Goal: Task Accomplishment & Management: Manage account settings

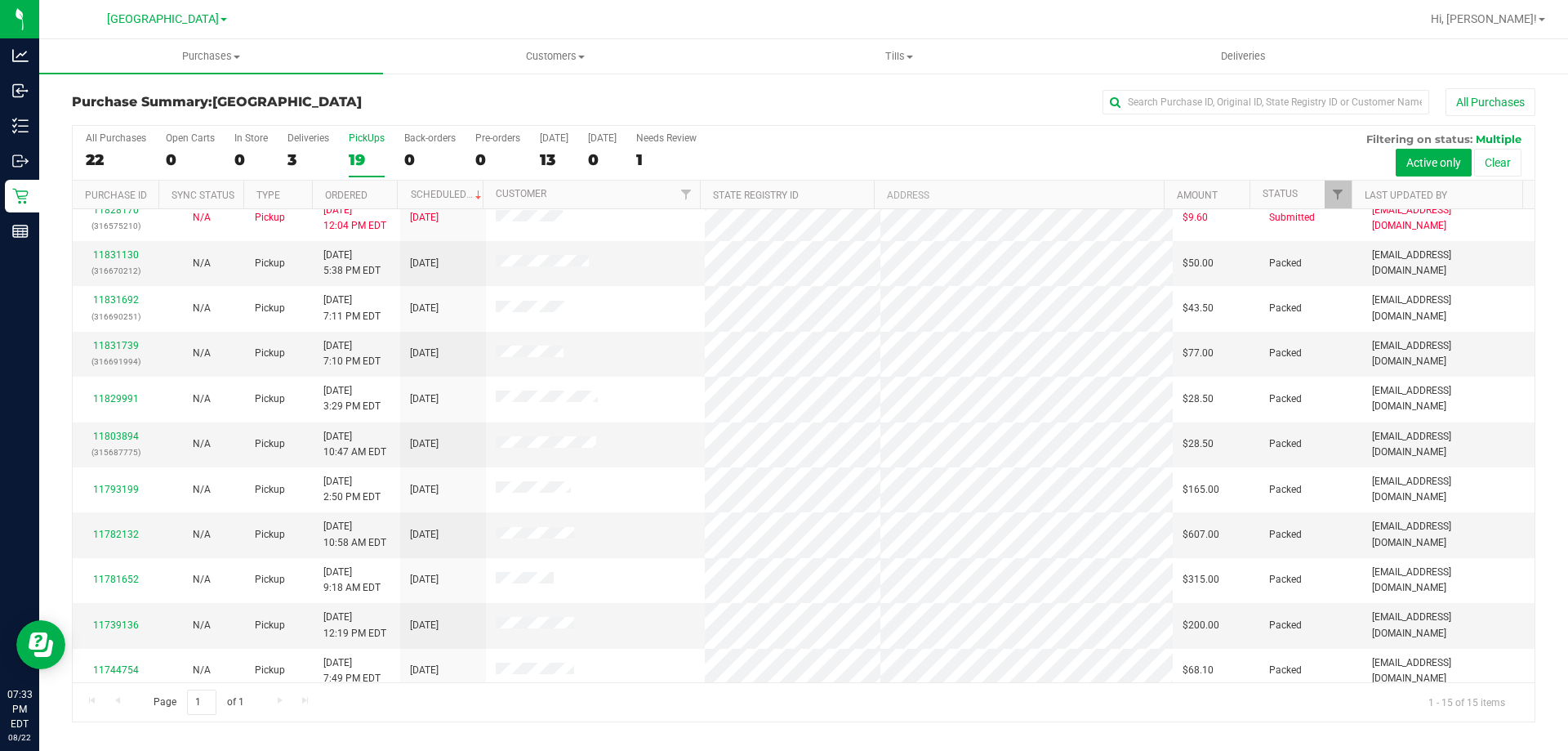
scroll to position [205, 0]
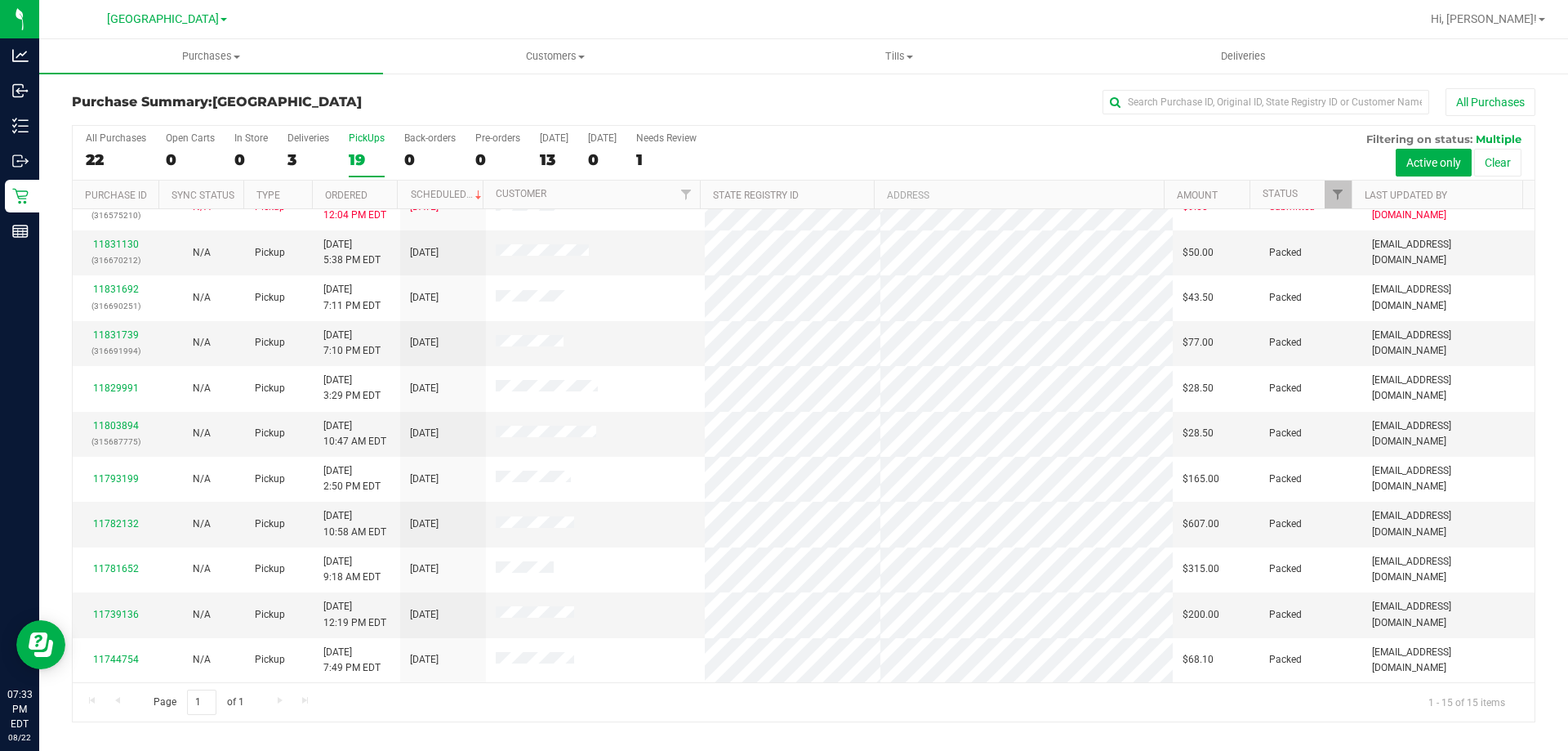
click at [373, 146] on label "PickUps 19" at bounding box center [366, 155] width 36 height 45
click at [0, 0] on input "PickUps 19" at bounding box center [0, 0] width 0 height 0
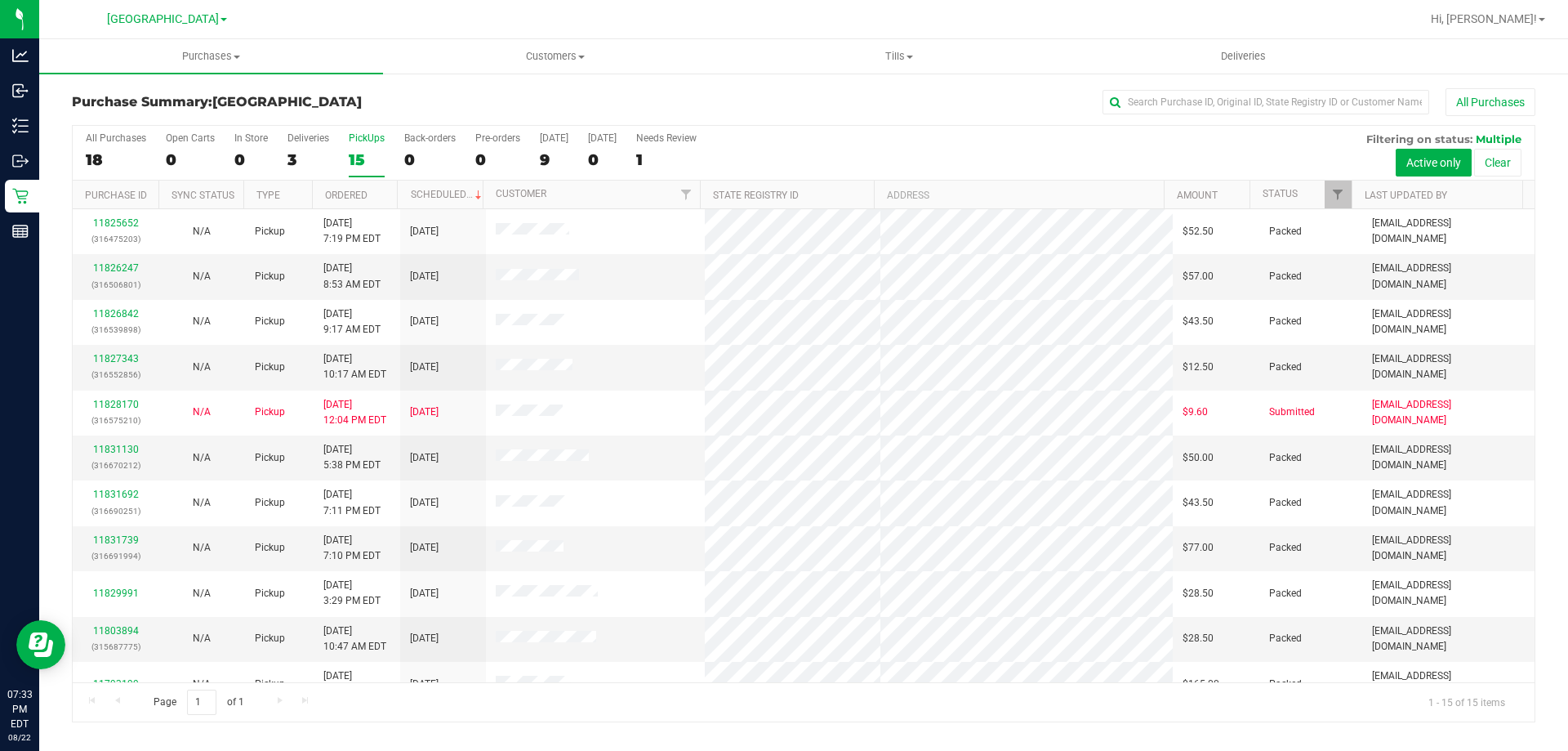
click at [359, 133] on div "PickUps" at bounding box center [366, 138] width 36 height 12
click at [0, 0] on input "PickUps 15" at bounding box center [0, 0] width 0 height 0
click at [379, 146] on label "PickUps 15" at bounding box center [366, 155] width 36 height 45
click at [0, 0] on input "PickUps 15" at bounding box center [0, 0] width 0 height 0
click at [359, 143] on div "PickUps" at bounding box center [366, 138] width 36 height 12
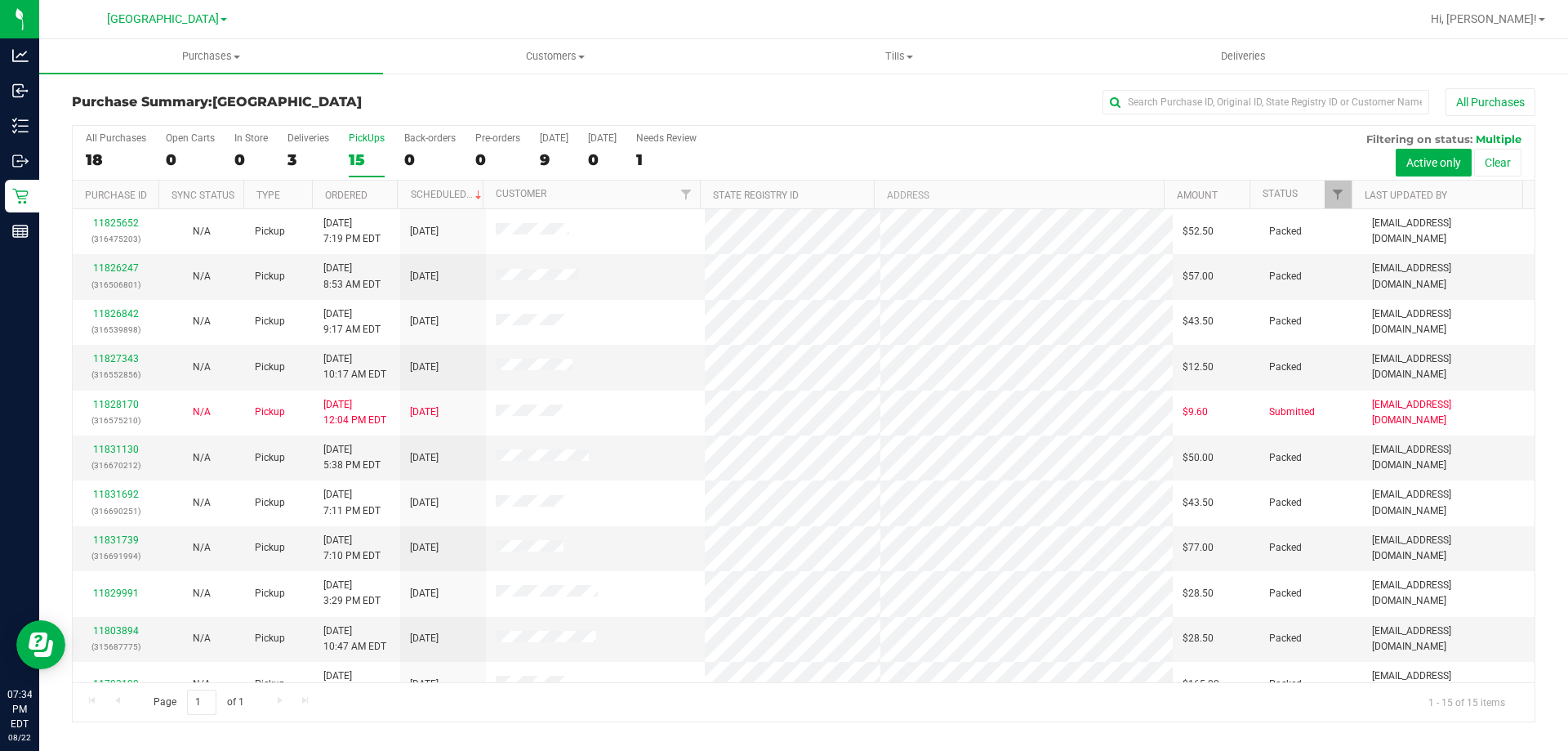
click at [0, 0] on input "PickUps 15" at bounding box center [0, 0] width 0 height 0
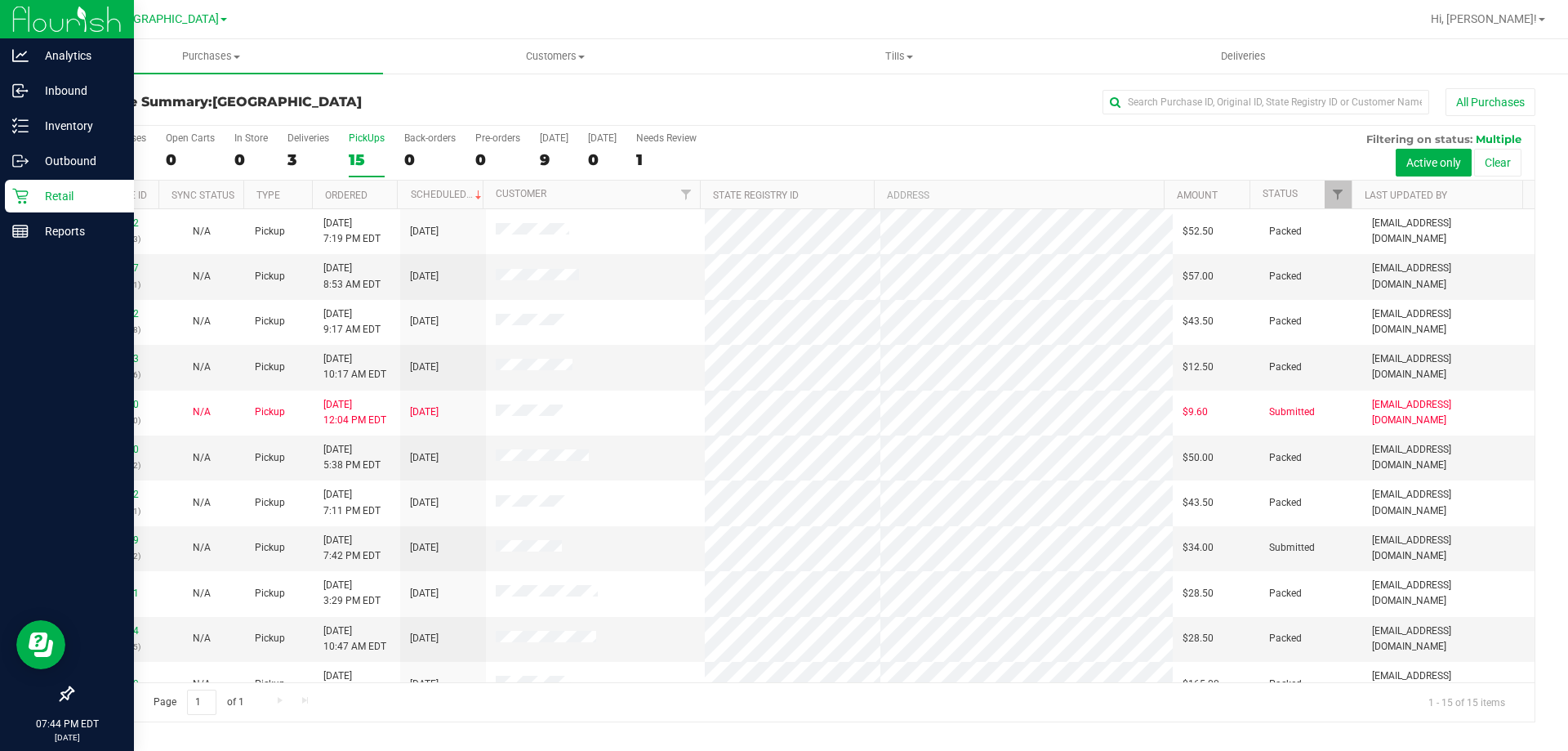
click at [32, 192] on p "Retail" at bounding box center [77, 196] width 98 height 20
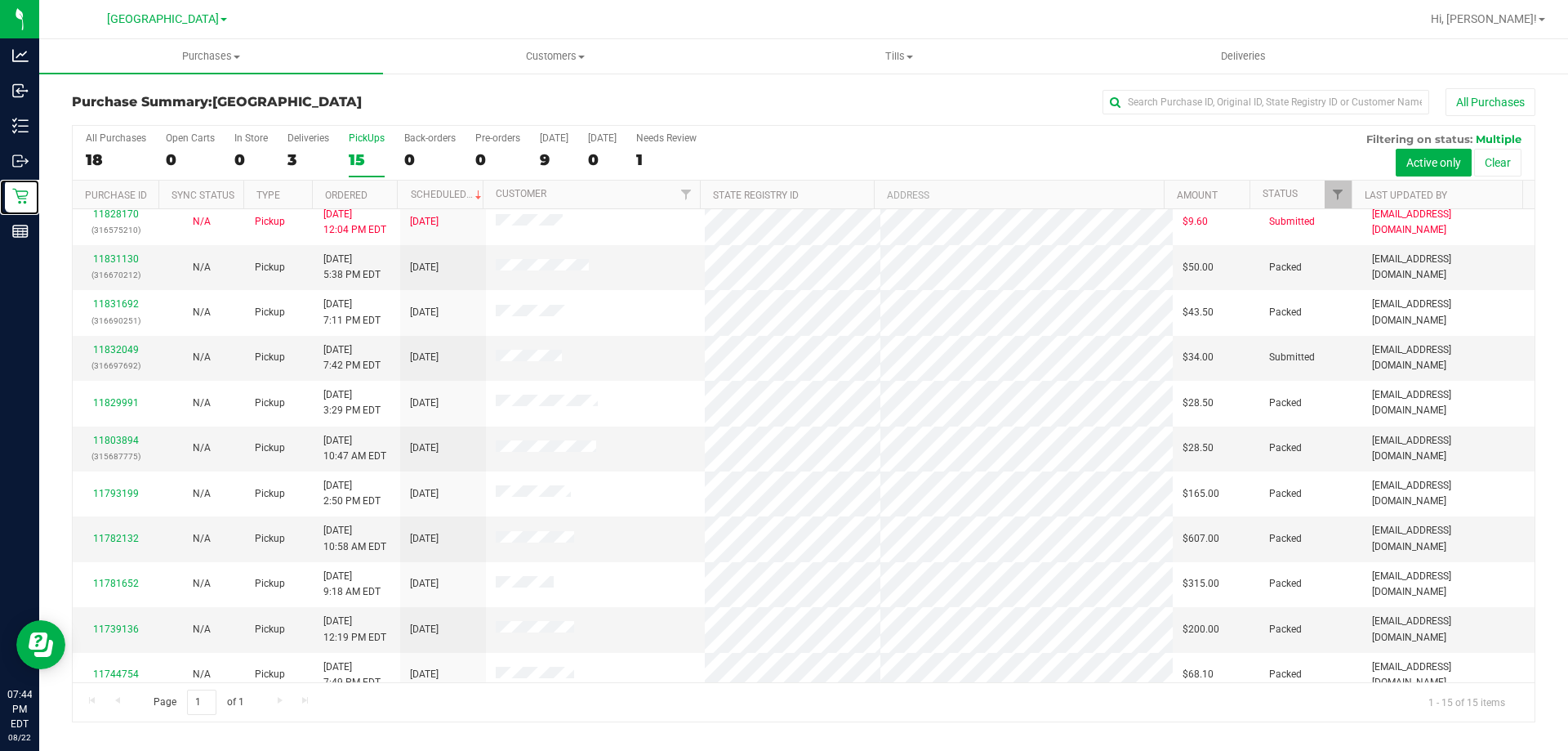
scroll to position [205, 0]
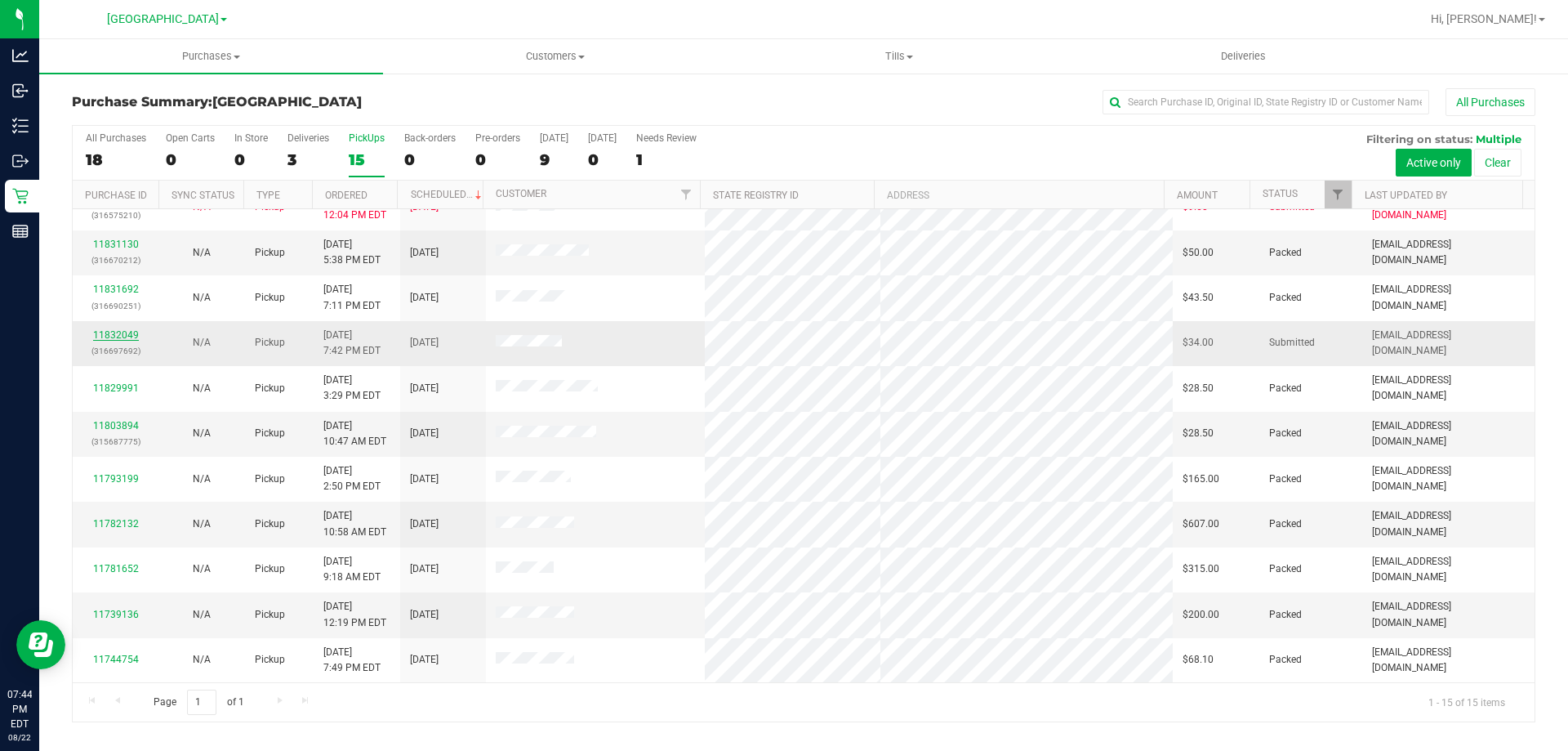
click at [130, 334] on link "11832049" at bounding box center [116, 335] width 46 height 12
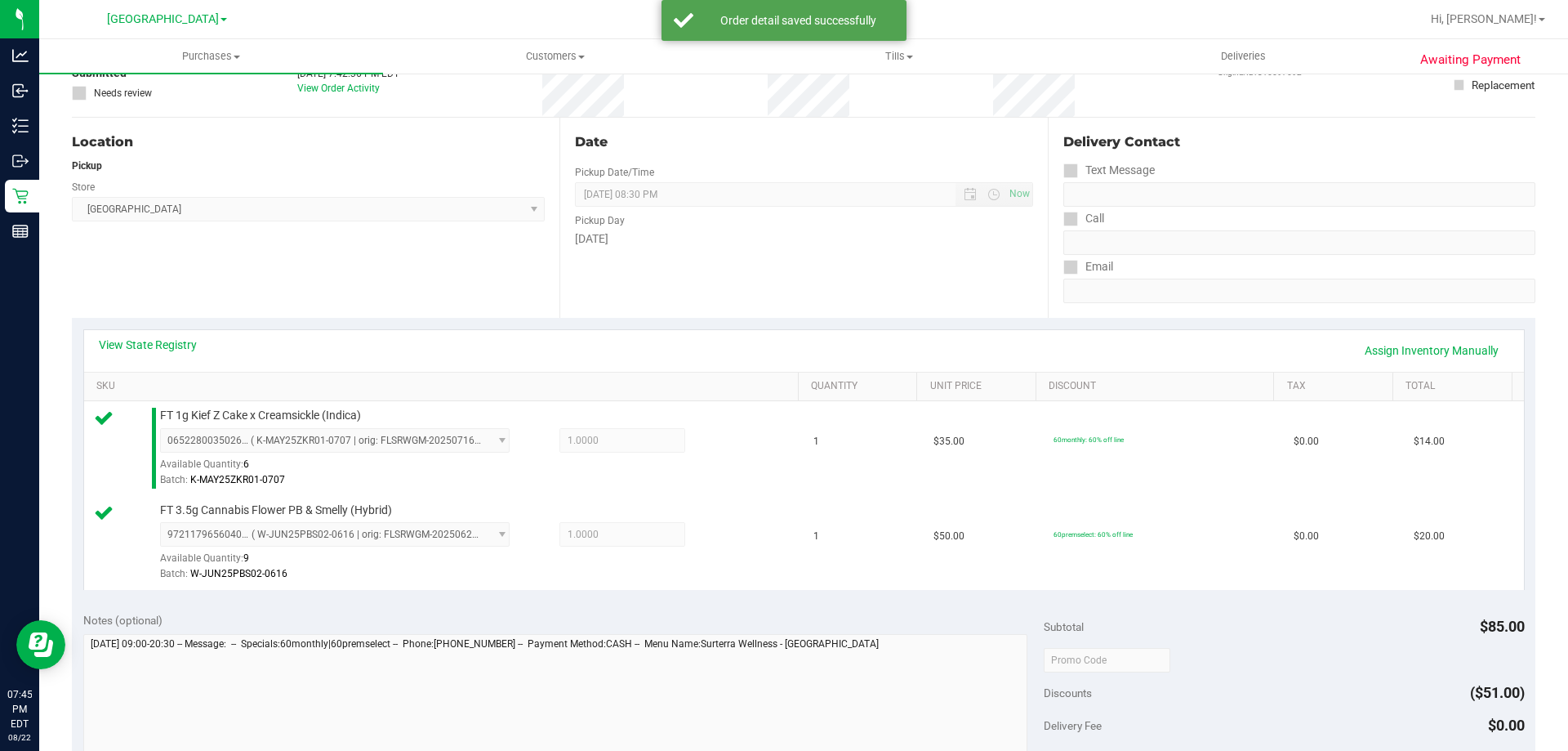
scroll to position [327, 0]
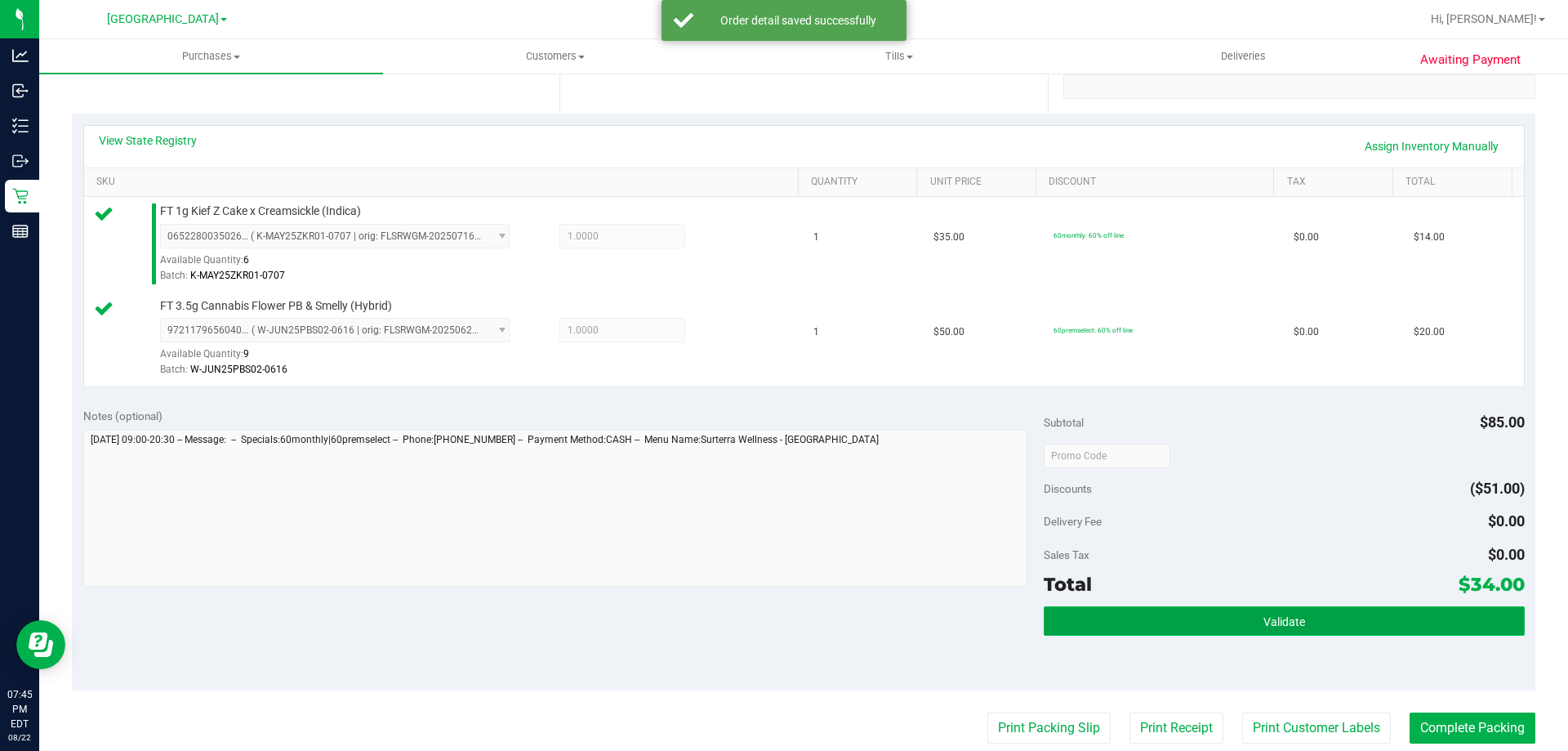
click at [1265, 616] on span "Validate" at bounding box center [1284, 622] width 42 height 13
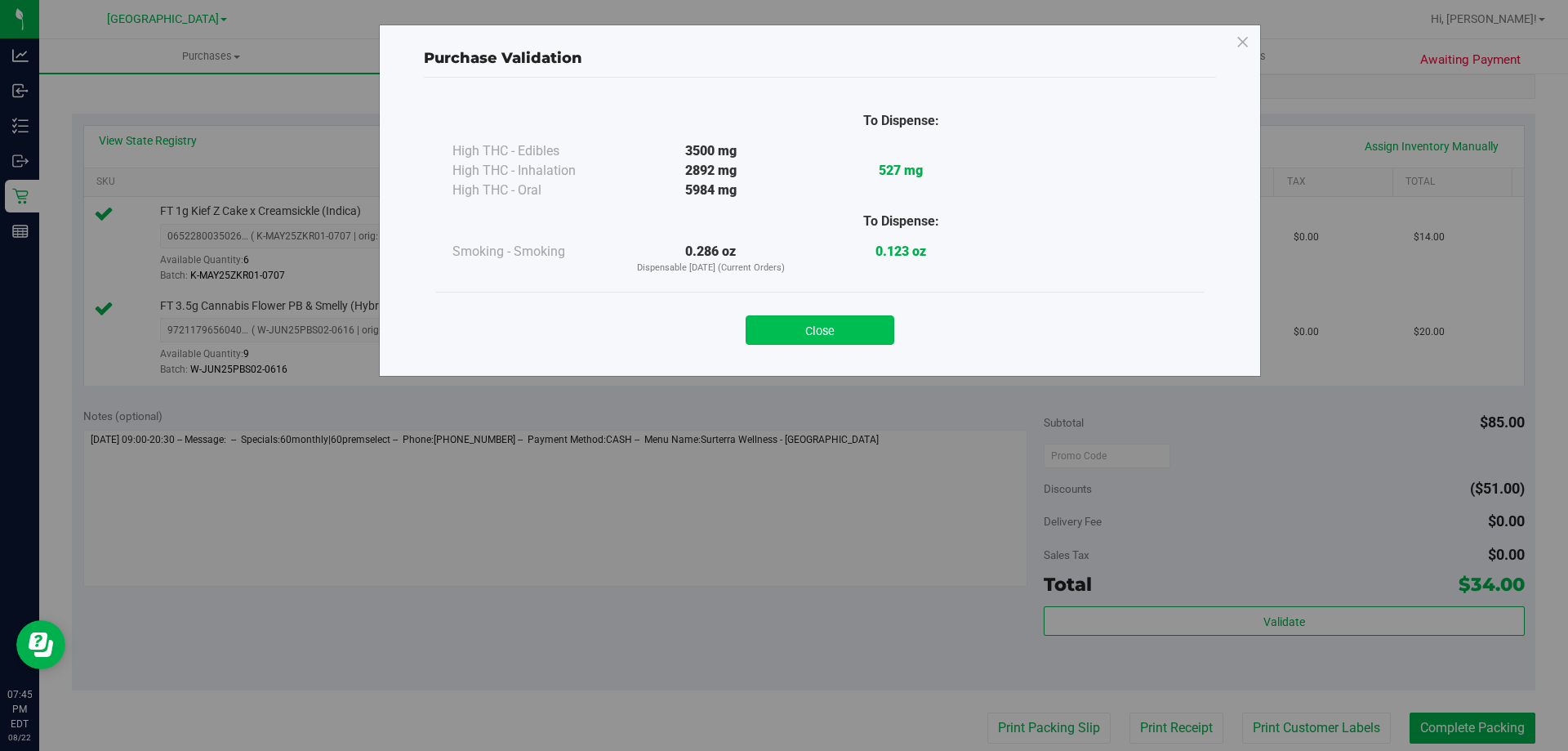
click at [818, 334] on button "Close" at bounding box center [820, 329] width 149 height 29
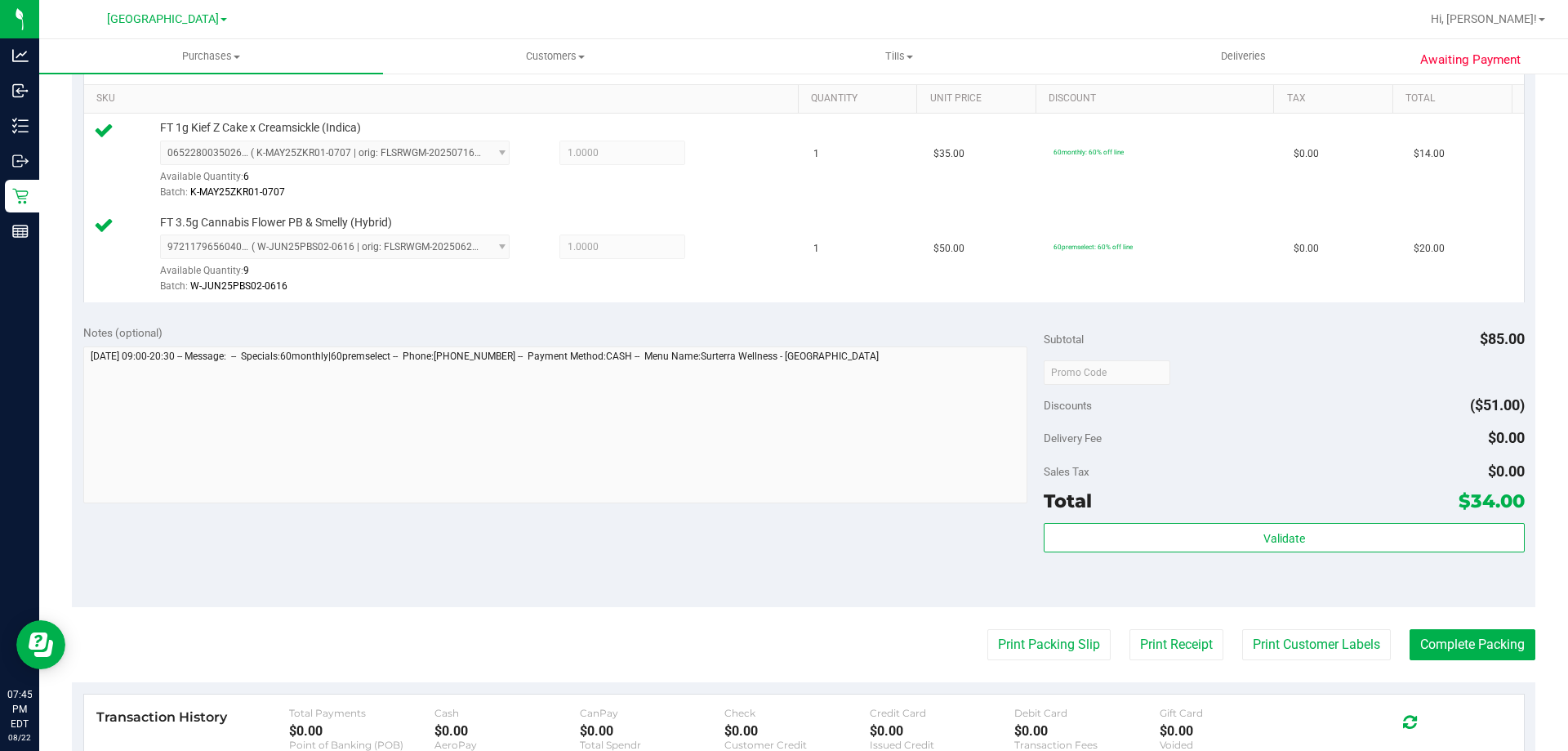
scroll to position [490, 0]
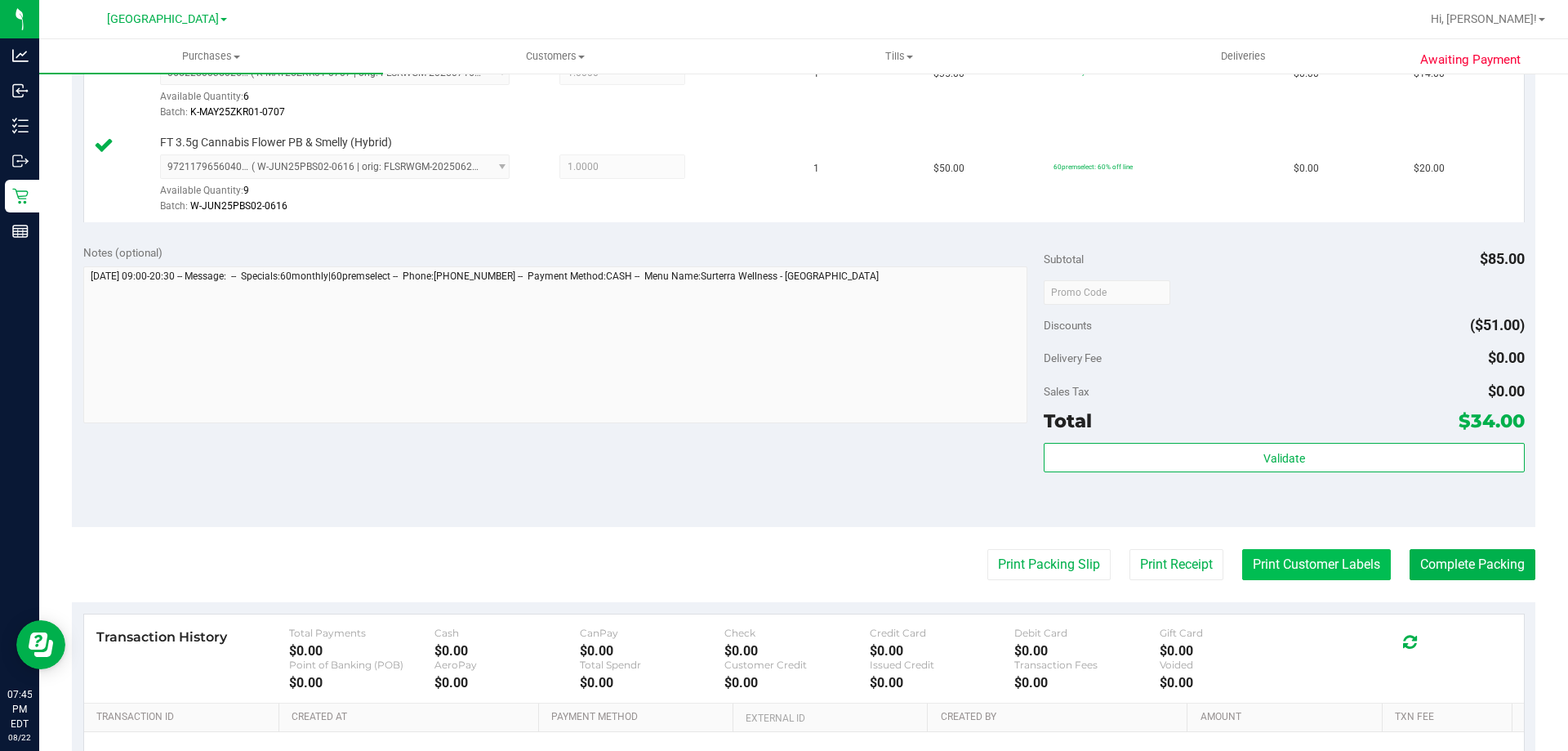
click at [1312, 566] on button "Print Customer Labels" at bounding box center [1316, 564] width 149 height 31
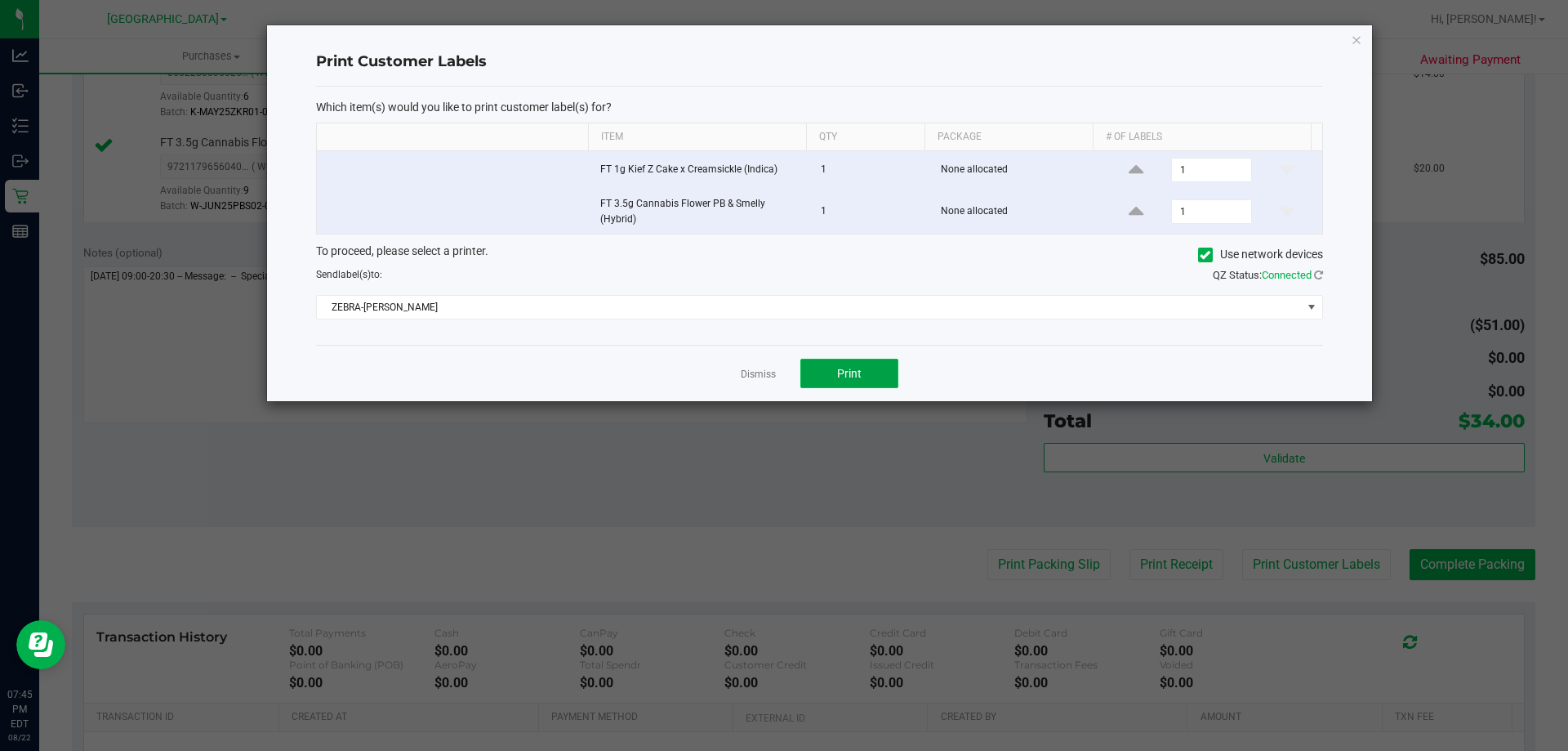
click at [842, 367] on span "Print" at bounding box center [849, 373] width 24 height 13
click at [1364, 38] on div "Print Customer Labels Which item(s) would you like to print customer label(s) f…" at bounding box center [819, 213] width 1105 height 376
click at [1357, 42] on icon "button" at bounding box center [1357, 39] width 12 height 20
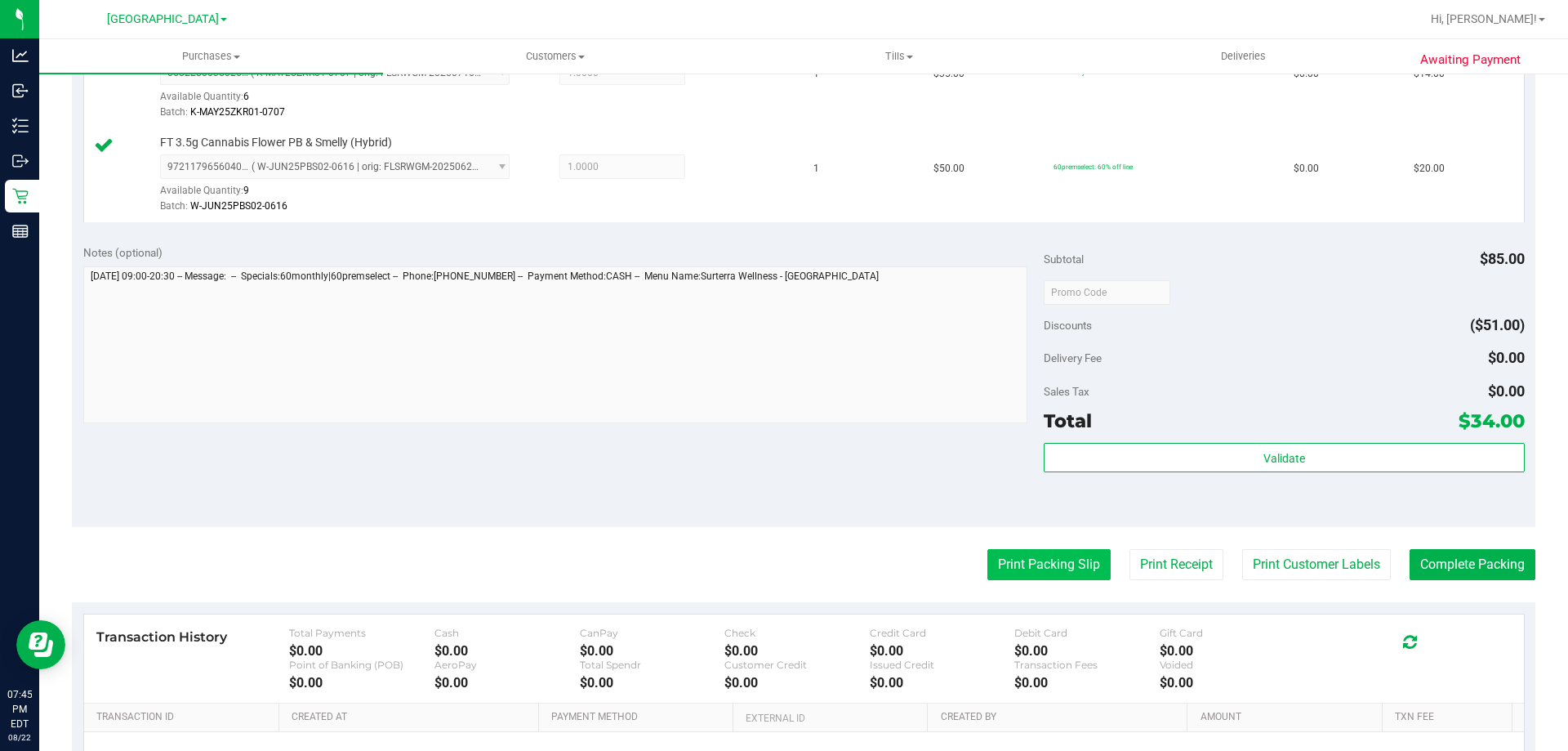
click at [1053, 565] on button "Print Packing Slip" at bounding box center [1049, 564] width 123 height 31
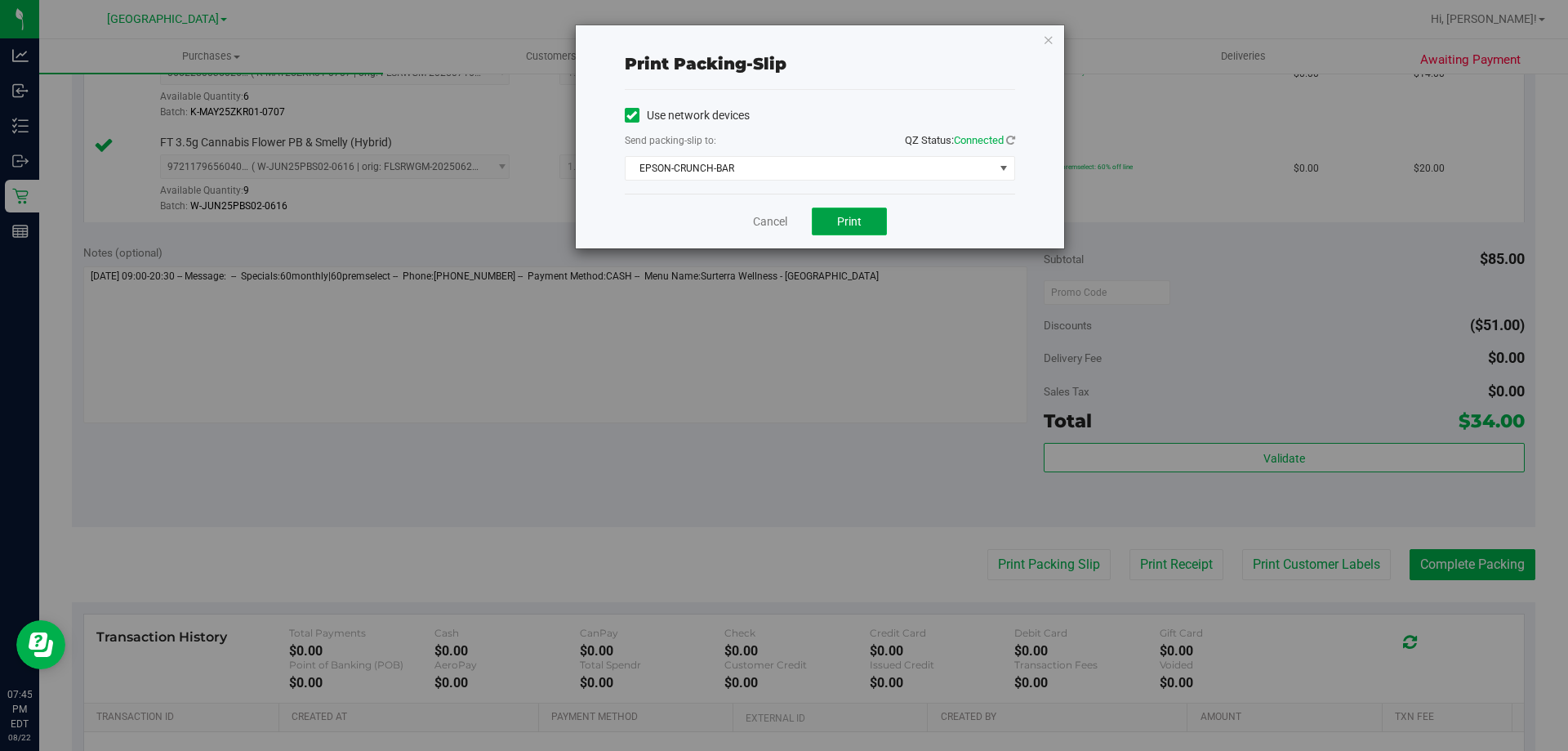
click at [824, 219] on button "Print" at bounding box center [850, 221] width 75 height 27
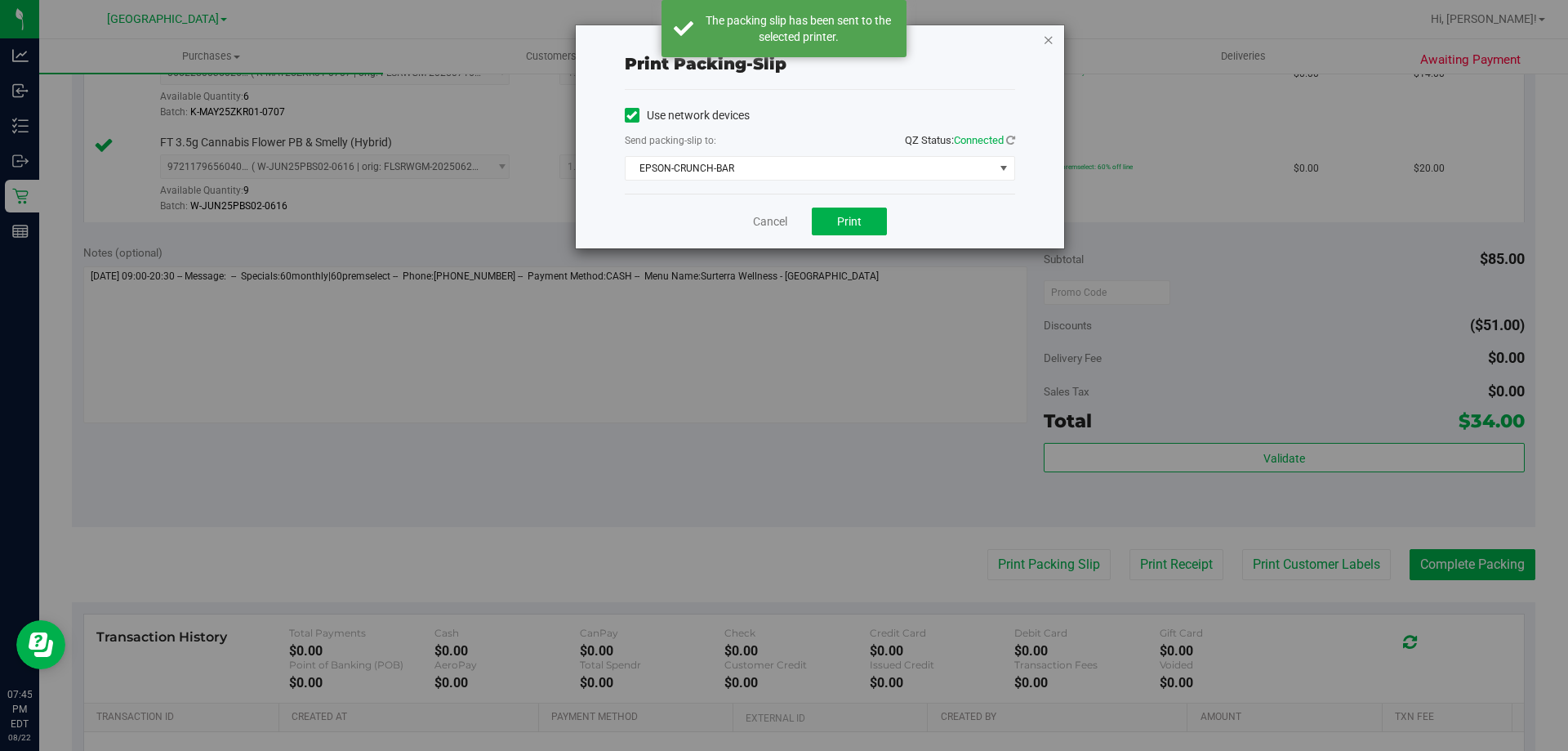
click at [1050, 42] on icon "button" at bounding box center [1049, 39] width 12 height 20
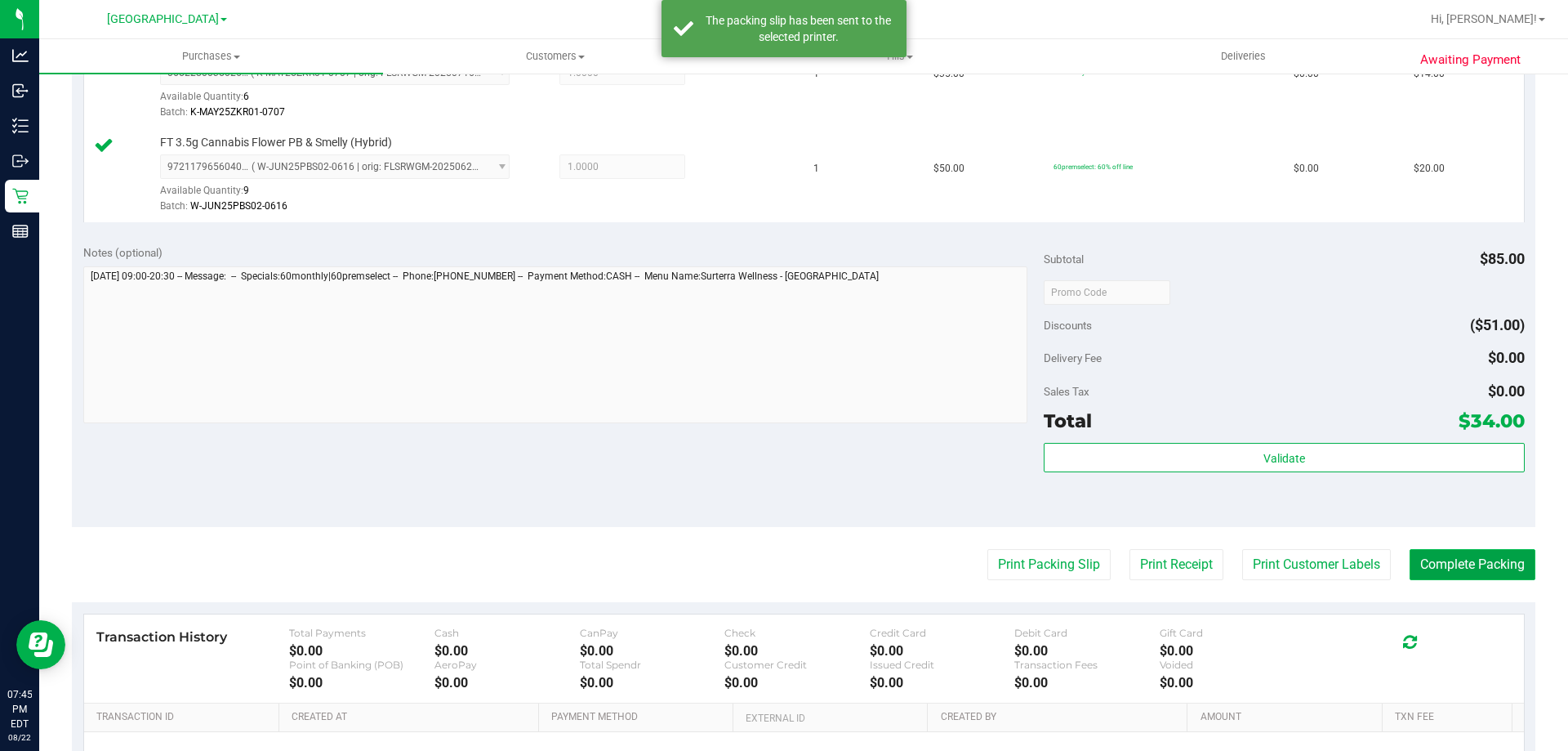
click at [1413, 557] on button "Complete Packing" at bounding box center [1472, 564] width 126 height 31
